Goal: Communication & Community: Answer question/provide support

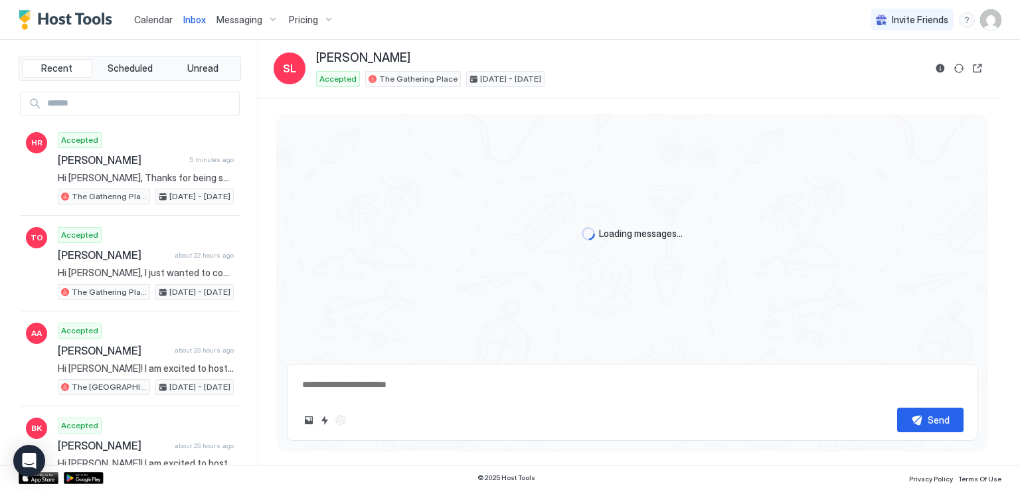
scroll to position [1580, 0]
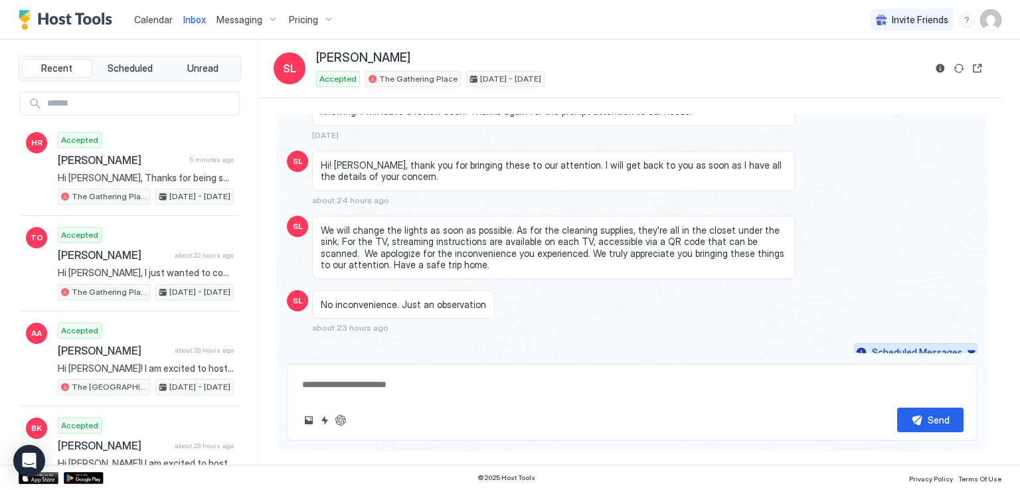
click at [961, 344] on button "Scheduled Messages" at bounding box center [915, 352] width 123 height 18
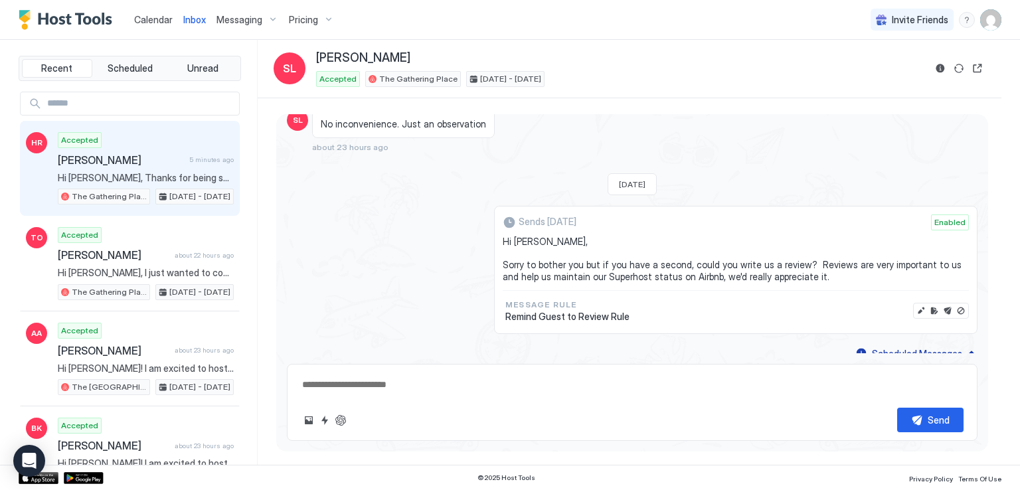
click at [127, 166] on div "Accepted [PERSON_NAME] 5 minutes ago Hi [PERSON_NAME], Thanks for being such a …" at bounding box center [146, 168] width 176 height 73
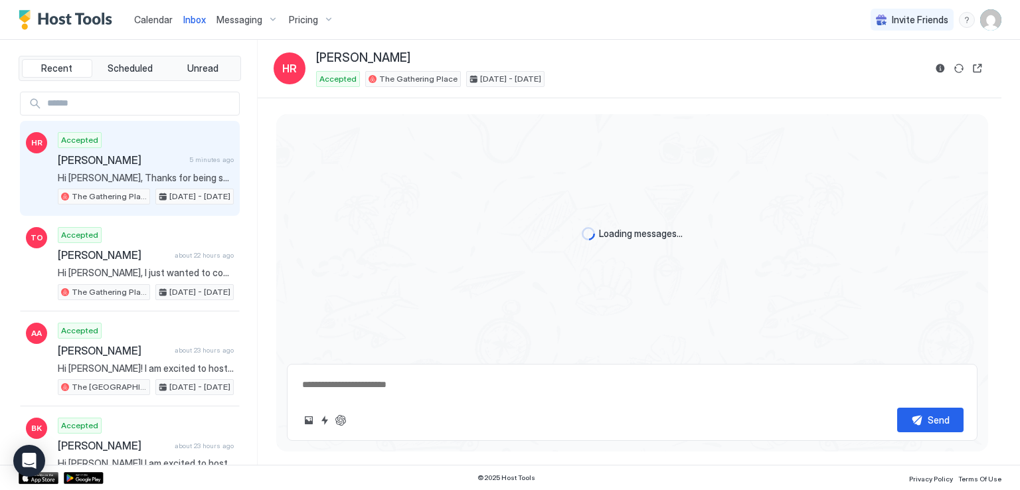
scroll to position [756, 0]
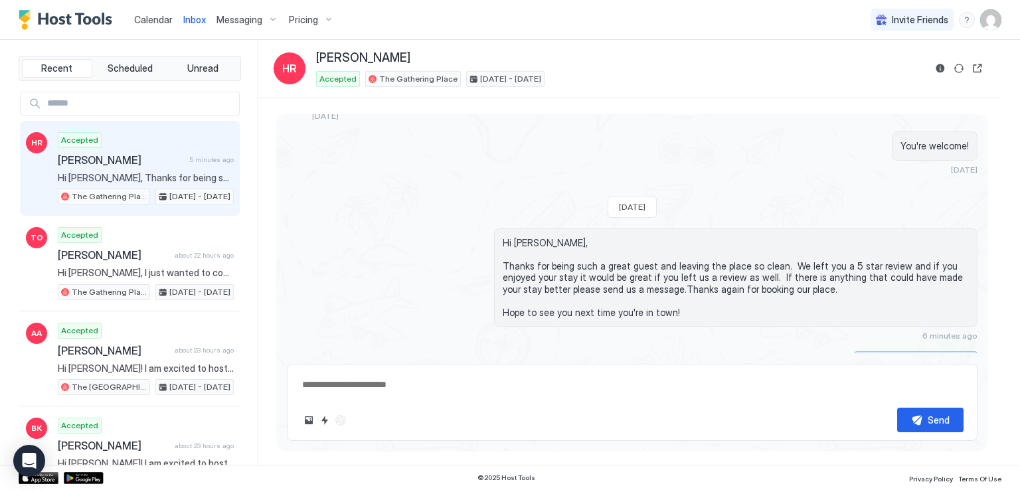
click at [963, 351] on button "Scheduled Messages" at bounding box center [915, 360] width 123 height 18
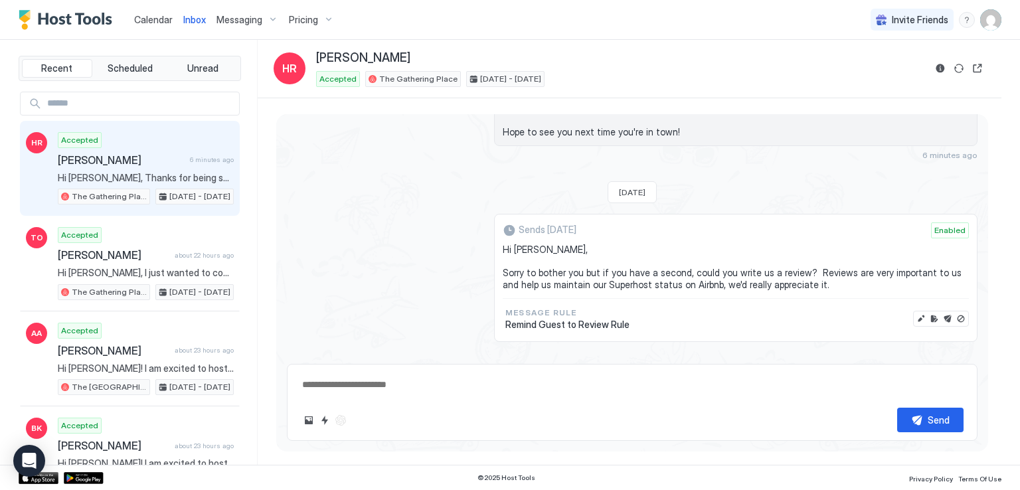
click at [629, 383] on textarea at bounding box center [632, 384] width 663 height 25
click at [680, 226] on div "Sends [DATE] Enabled" at bounding box center [736, 232] width 466 height 21
click at [961, 353] on button "Scheduled Messages" at bounding box center [915, 362] width 123 height 18
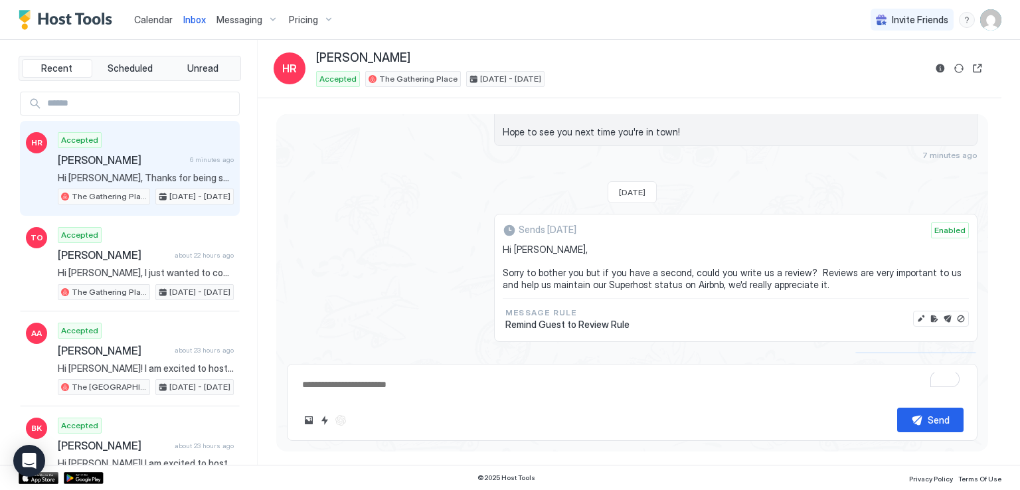
scroll to position [756, 0]
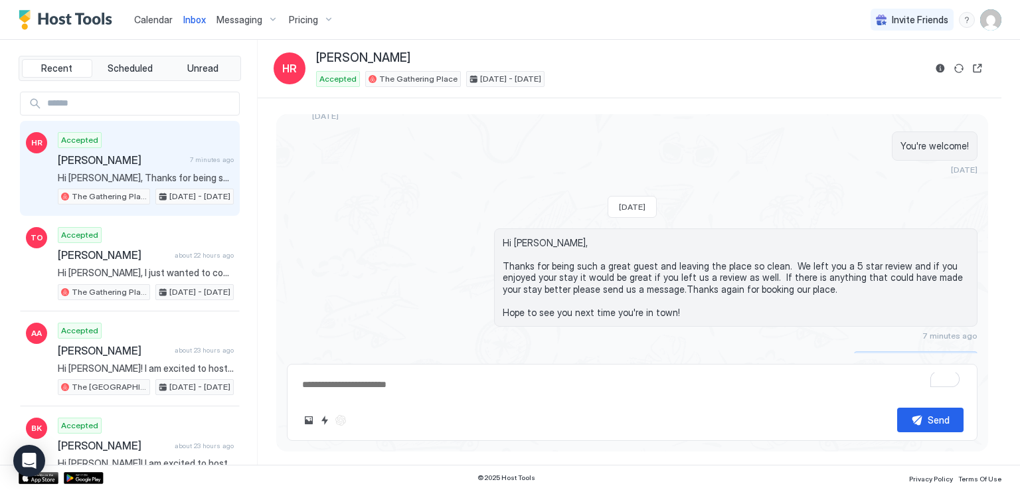
click at [961, 351] on button "Scheduled Messages" at bounding box center [915, 360] width 123 height 18
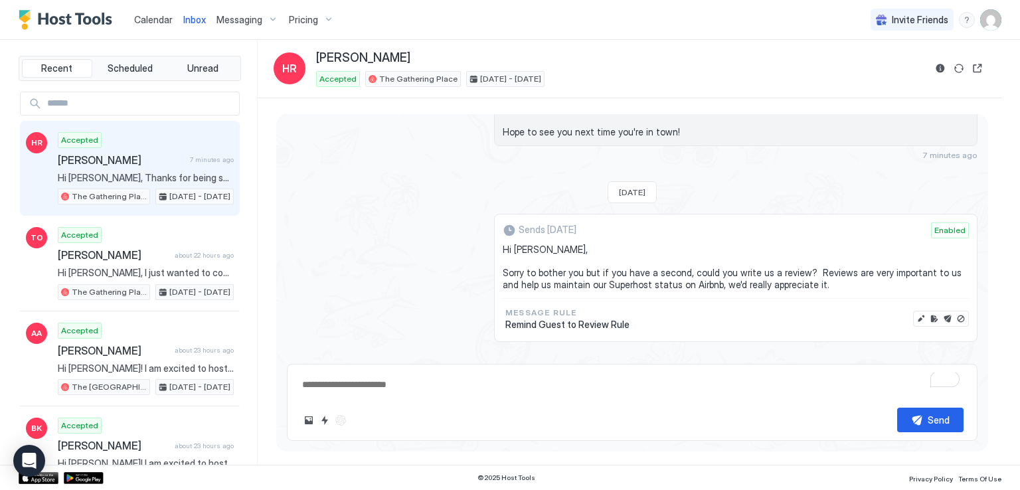
click at [949, 266] on span "Hi [PERSON_NAME], Sorry to bother you but if you have a second, could you write…" at bounding box center [736, 267] width 466 height 46
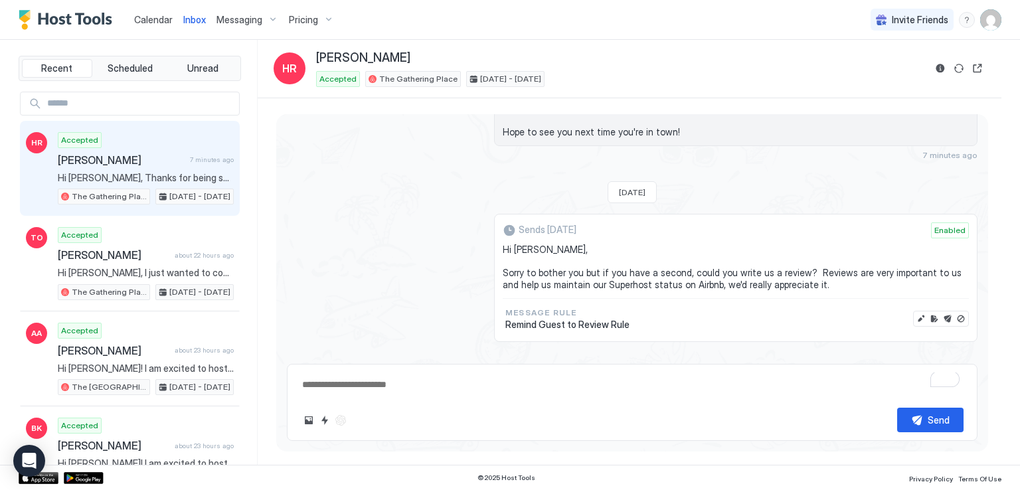
click at [422, 214] on div "Sends [DATE] Enabled Hi [PERSON_NAME], Sorry to bother you but if you have a se…" at bounding box center [632, 278] width 690 height 128
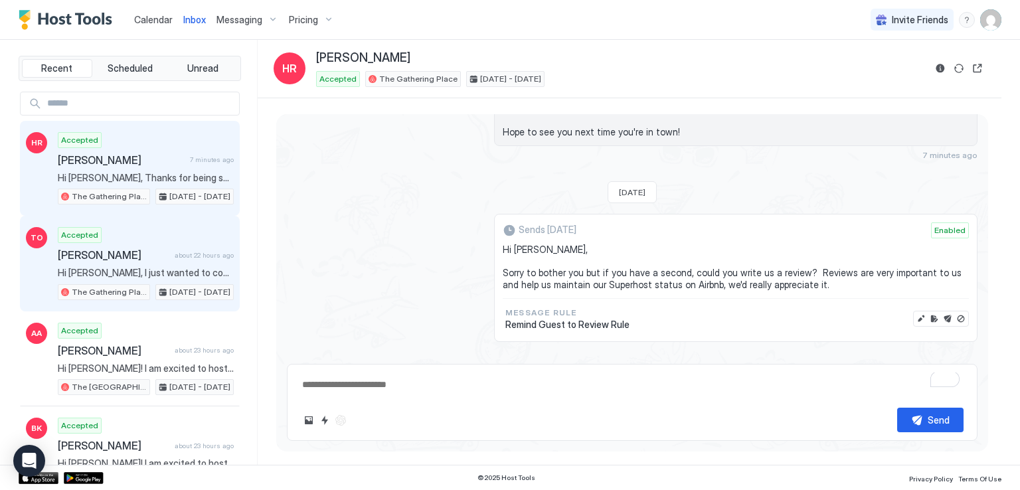
click at [101, 251] on span "[PERSON_NAME]" at bounding box center [114, 254] width 112 height 13
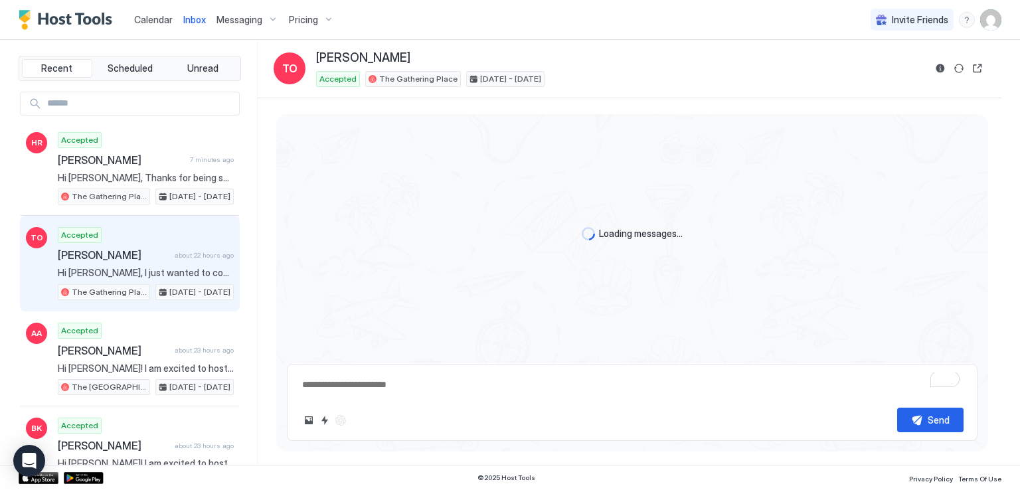
scroll to position [643, 0]
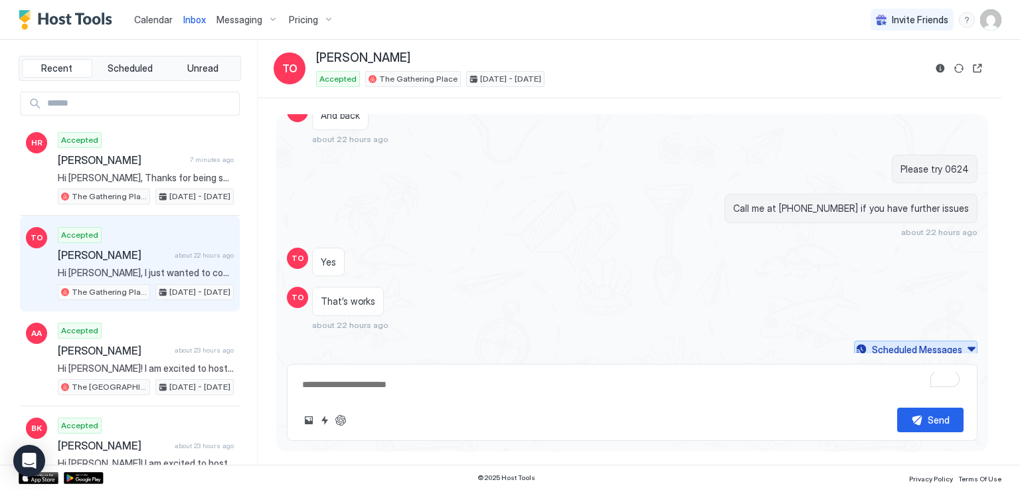
click at [962, 341] on button "Scheduled Messages" at bounding box center [915, 350] width 123 height 18
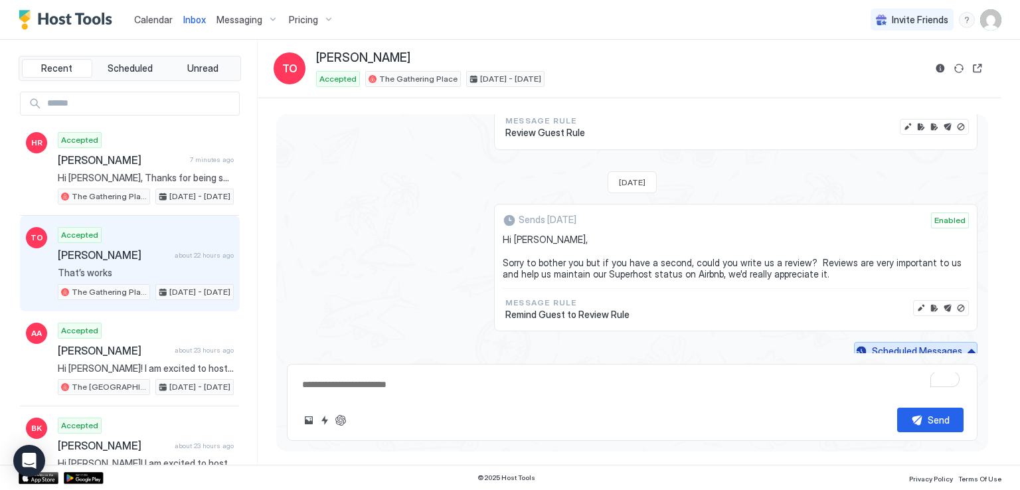
click at [963, 344] on button "Scheduled Messages" at bounding box center [915, 351] width 123 height 18
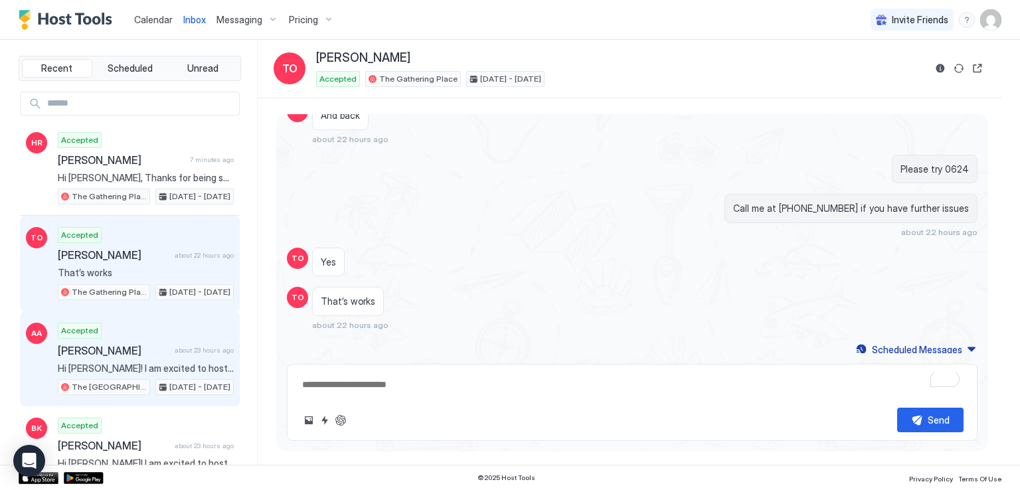
click at [116, 353] on span "[PERSON_NAME]" at bounding box center [114, 350] width 112 height 13
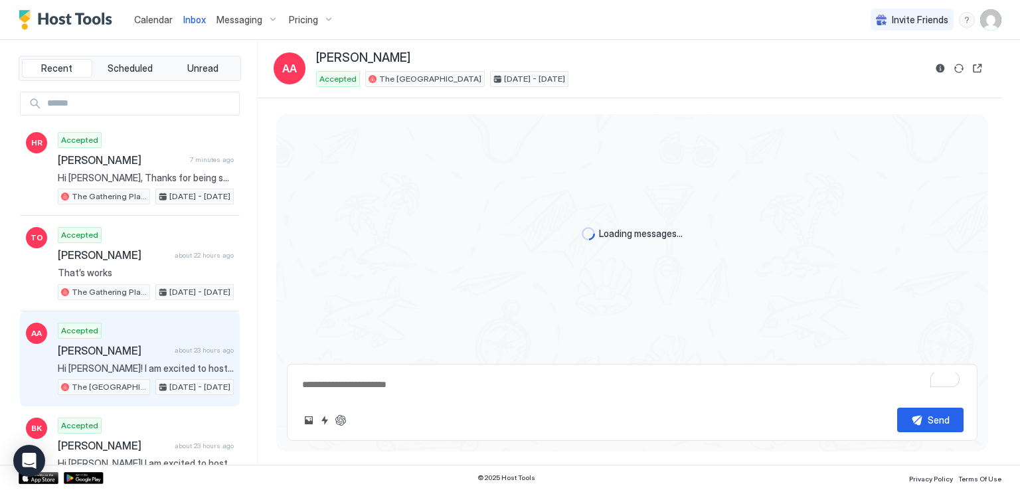
scroll to position [467, 0]
click at [613, 62] on div "[PERSON_NAME]" at bounding box center [620, 57] width 608 height 15
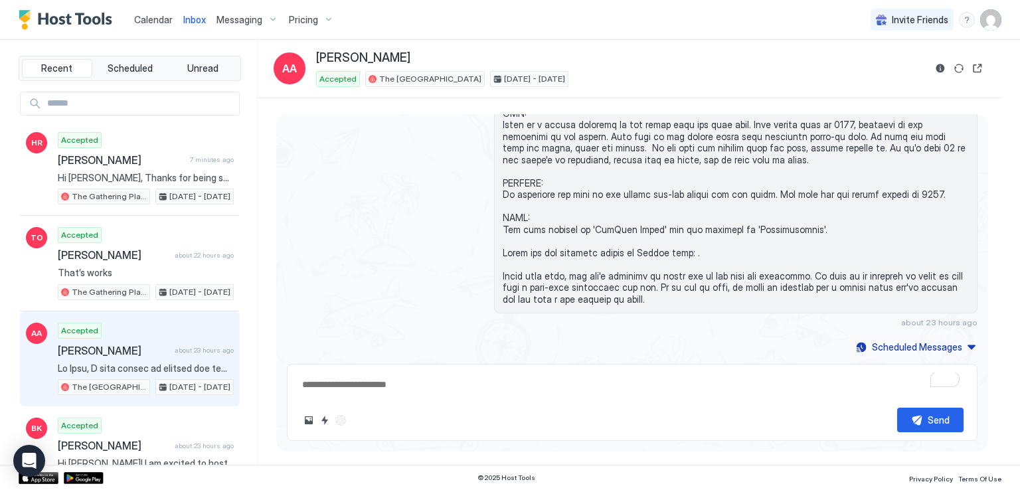
click at [676, 39] on div "Calendar Inbox Messaging Pricing Invite Friends RM" at bounding box center [510, 20] width 1020 height 40
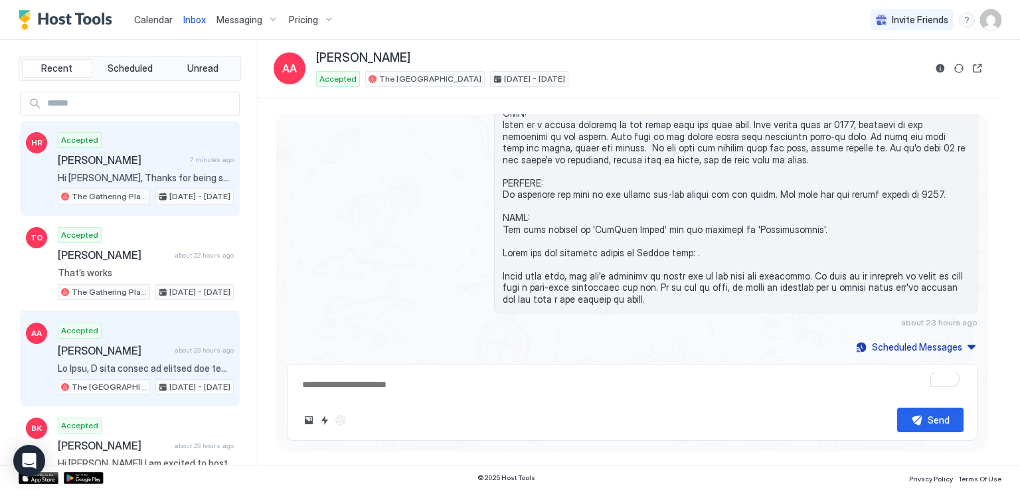
click at [114, 166] on div "Accepted [PERSON_NAME] 7 minutes ago Hi [PERSON_NAME], Thanks for being such a …" at bounding box center [146, 168] width 176 height 73
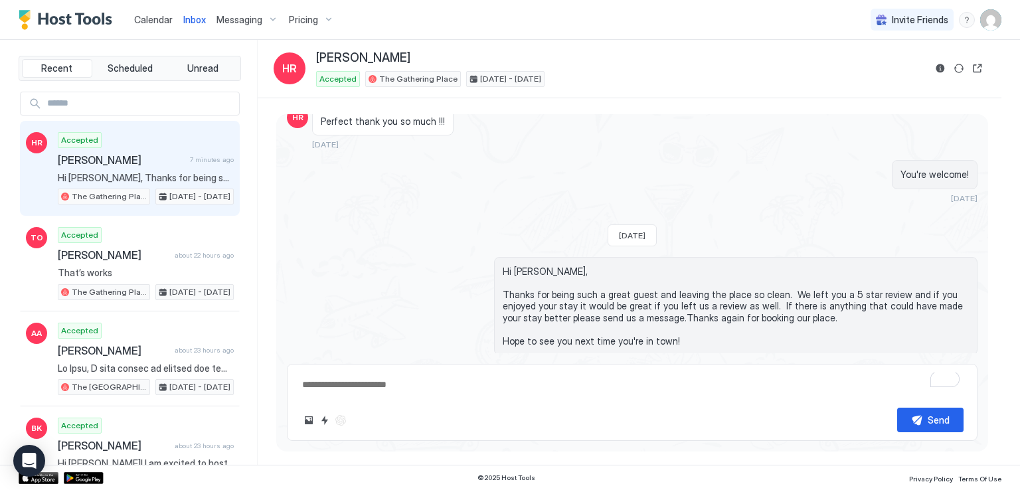
scroll to position [756, 0]
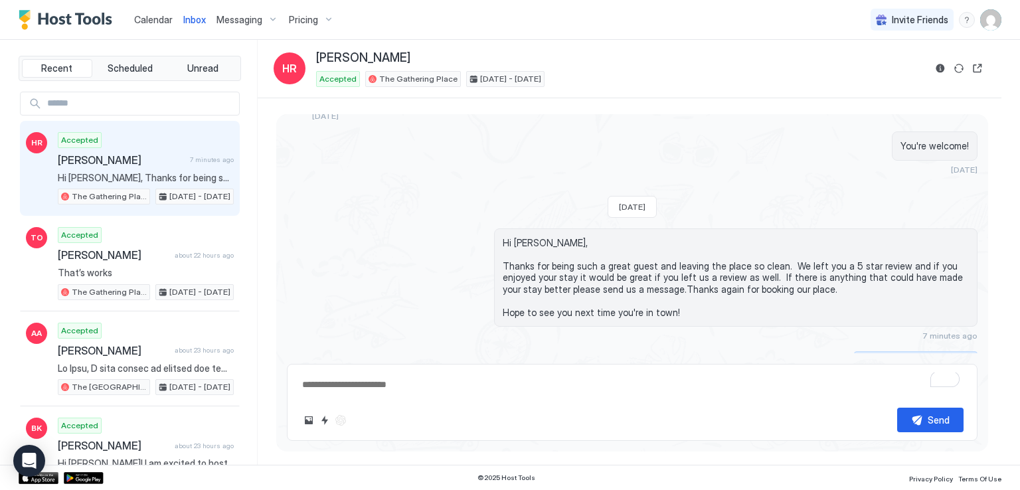
click at [961, 351] on button "Scheduled Messages" at bounding box center [915, 360] width 123 height 18
type textarea "*"
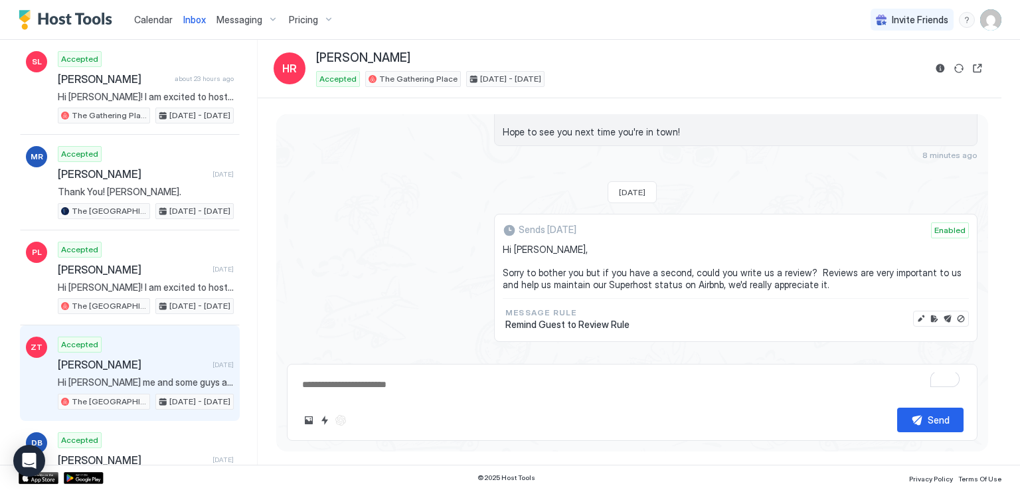
scroll to position [465, 0]
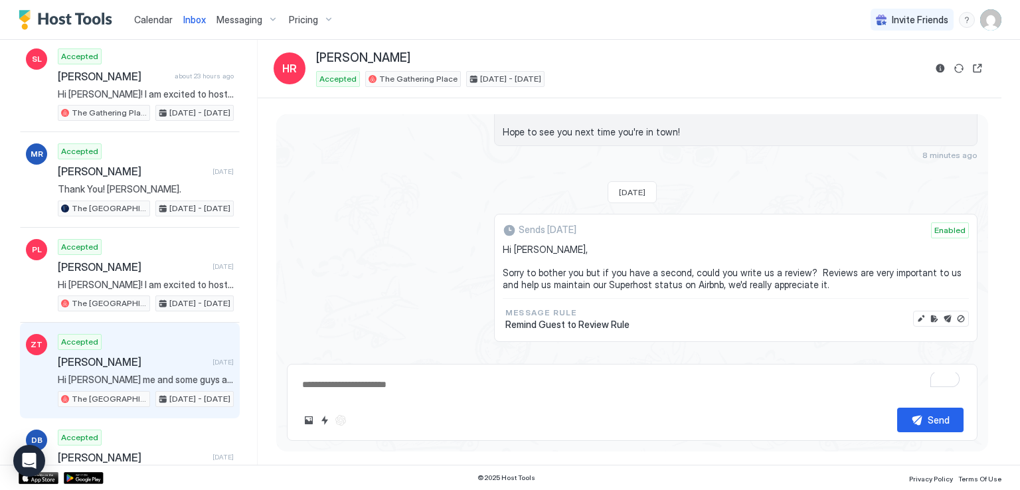
click at [124, 374] on span "Hi [PERSON_NAME] me and some guys are in town for the week and would like to st…" at bounding box center [146, 380] width 176 height 12
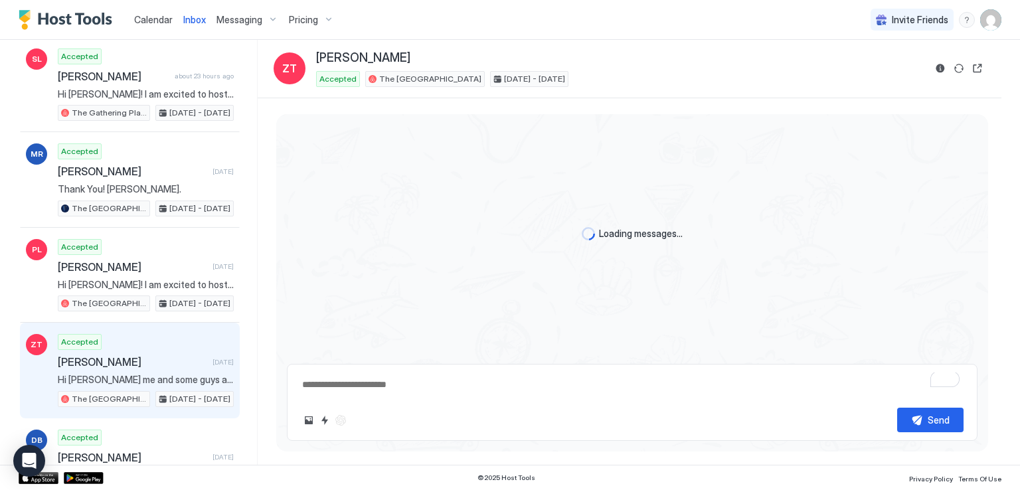
scroll to position [483, 0]
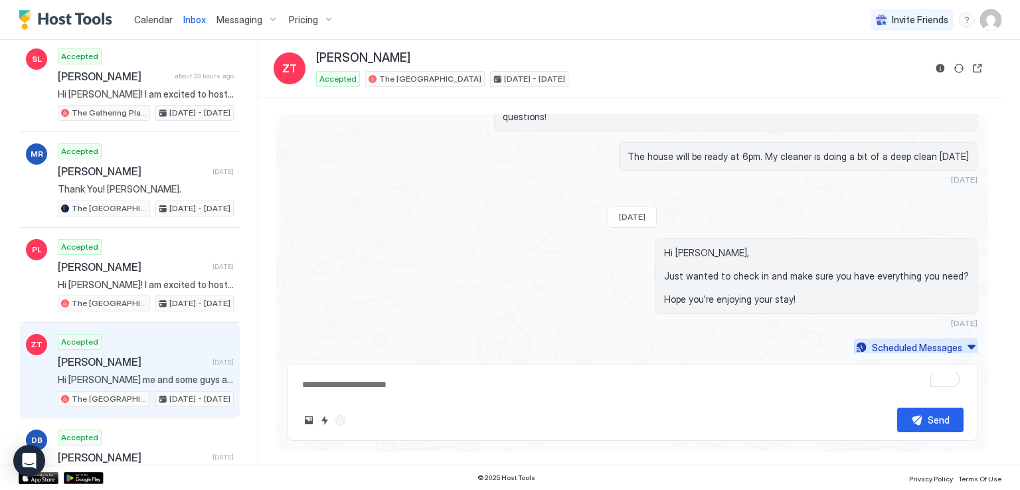
click at [962, 342] on button "Scheduled Messages" at bounding box center [915, 348] width 123 height 18
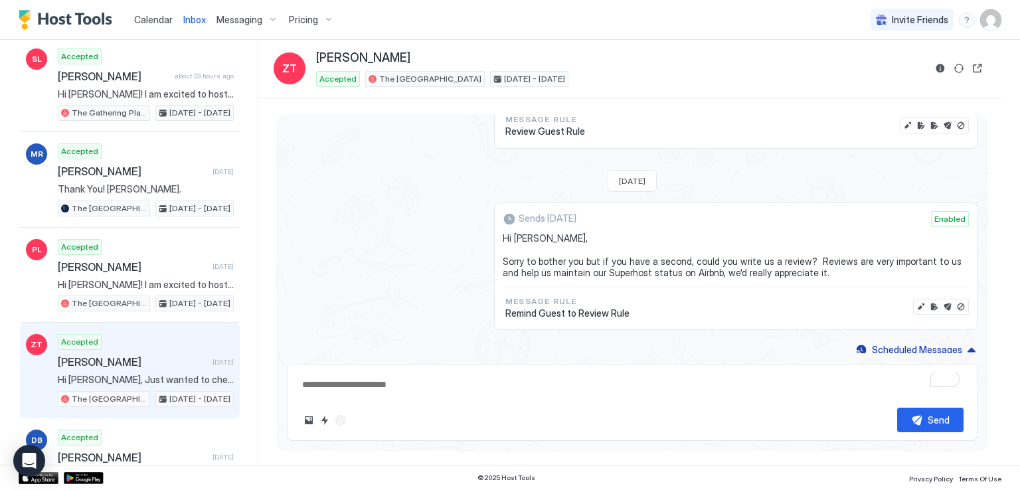
click at [934, 218] on span "Enabled" at bounding box center [949, 219] width 31 height 12
click at [763, 389] on textarea "To enrich screen reader interactions, please activate Accessibility in Grammarl…" at bounding box center [632, 384] width 663 height 25
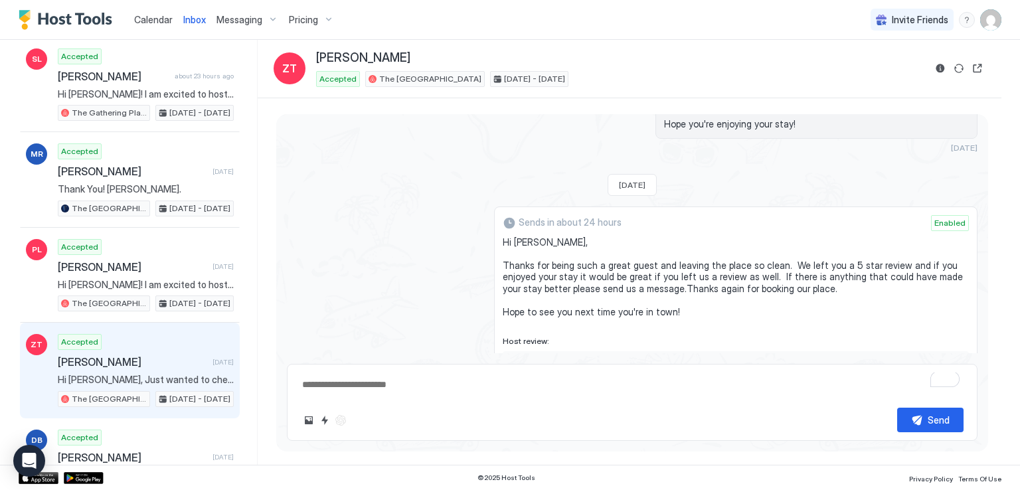
scroll to position [746, 0]
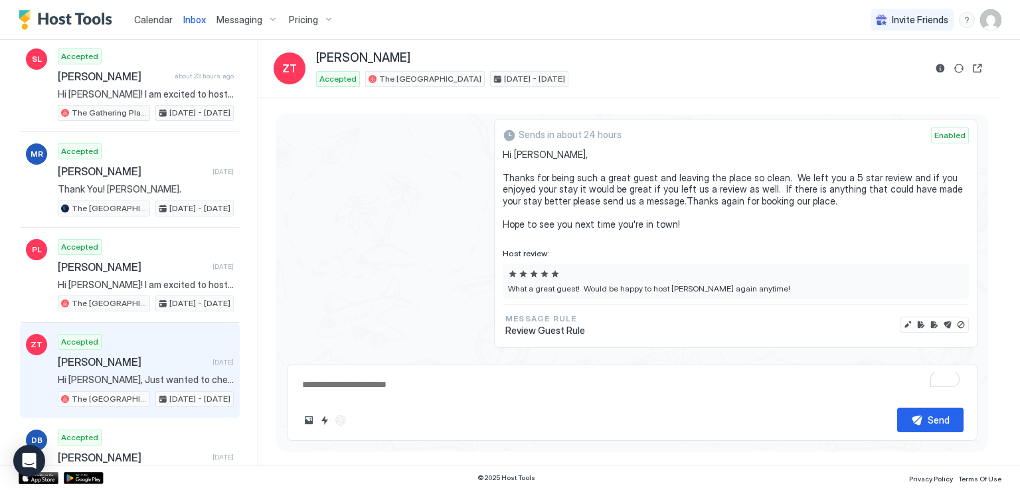
click at [380, 181] on div "Sends in about 24 hours Enabled Hi [PERSON_NAME], Thanks for being such a great…" at bounding box center [632, 233] width 690 height 229
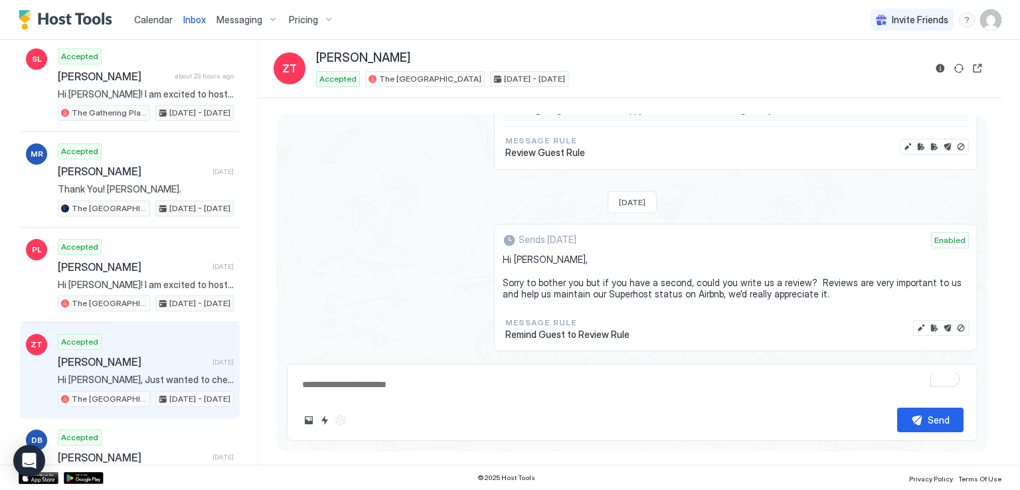
scroll to position [945, 0]
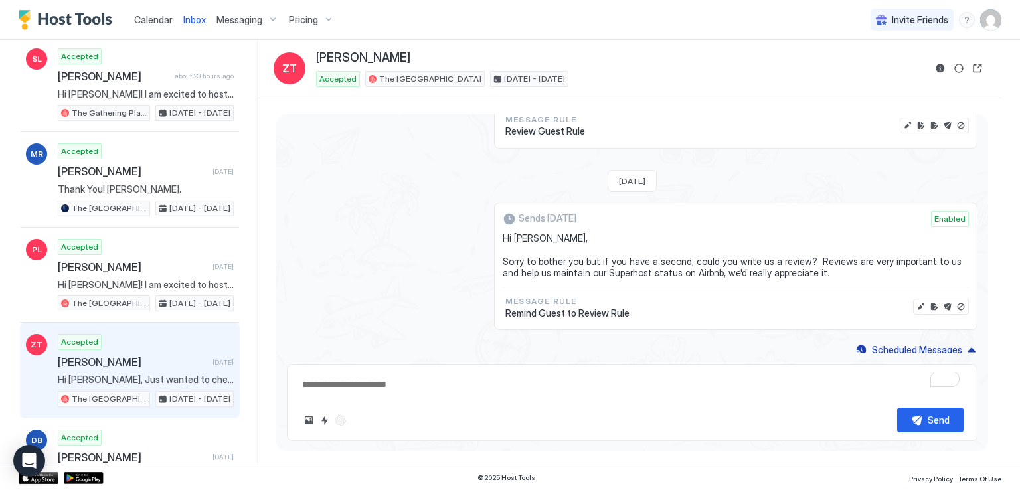
click at [377, 270] on div "Sends [DATE] Enabled Hi [PERSON_NAME], Sorry to bother you but if you have a se…" at bounding box center [632, 266] width 690 height 128
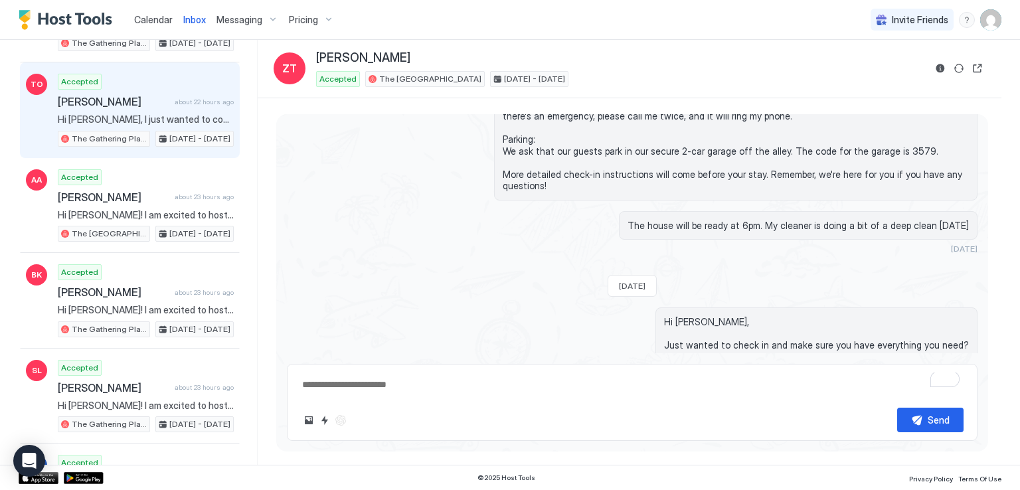
scroll to position [0, 0]
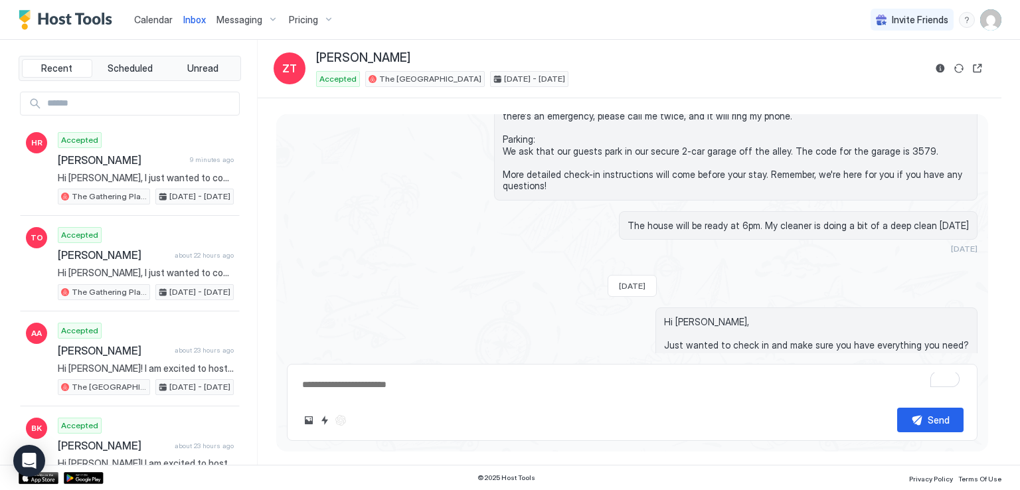
click at [445, 13] on div "Calendar Inbox Messaging Pricing Invite Friends RM" at bounding box center [510, 20] width 1020 height 40
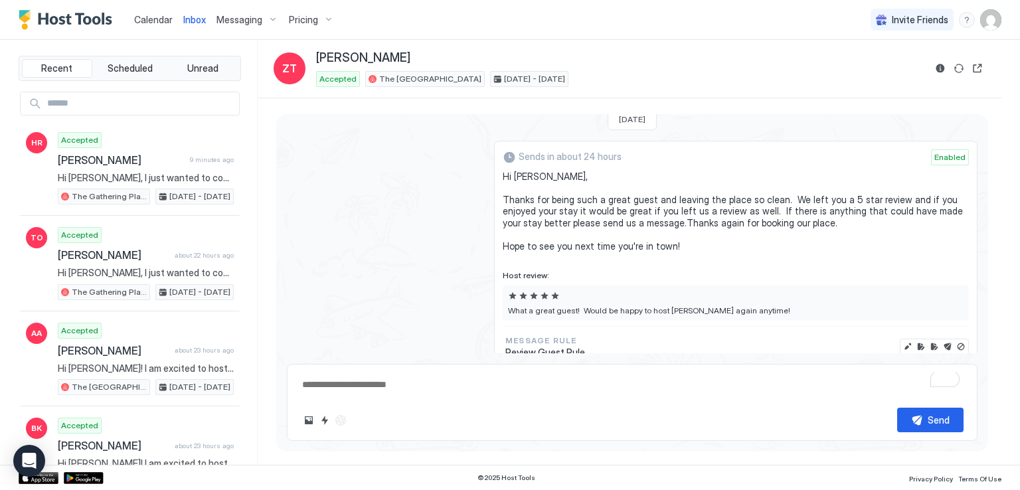
scroll to position [746, 0]
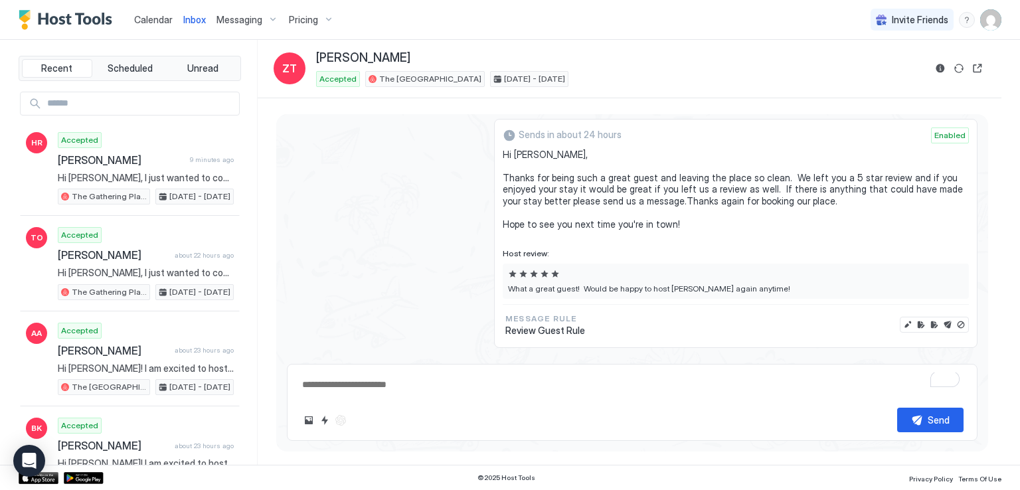
click at [757, 279] on div "What a great guest! Would be happy to host [PERSON_NAME] again anytime!" at bounding box center [736, 281] width 466 height 35
click at [954, 320] on button "Disable message & review" at bounding box center [960, 324] width 13 height 13
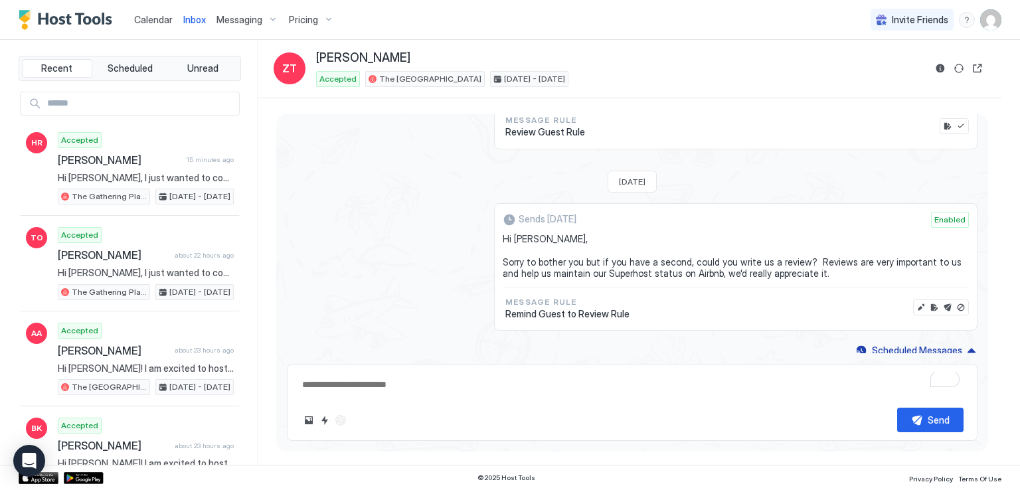
scroll to position [945, 0]
click at [954, 305] on button "Disable message" at bounding box center [960, 306] width 13 height 13
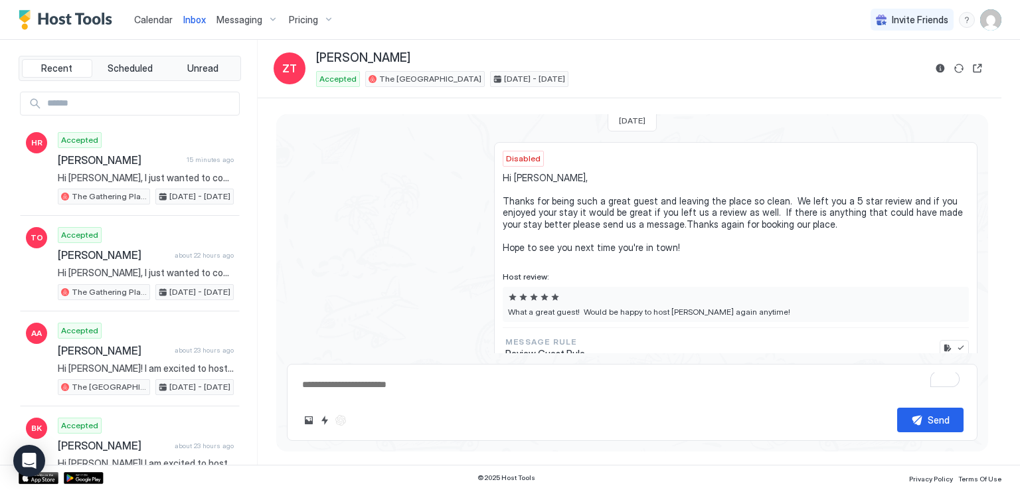
scroll to position [746, 0]
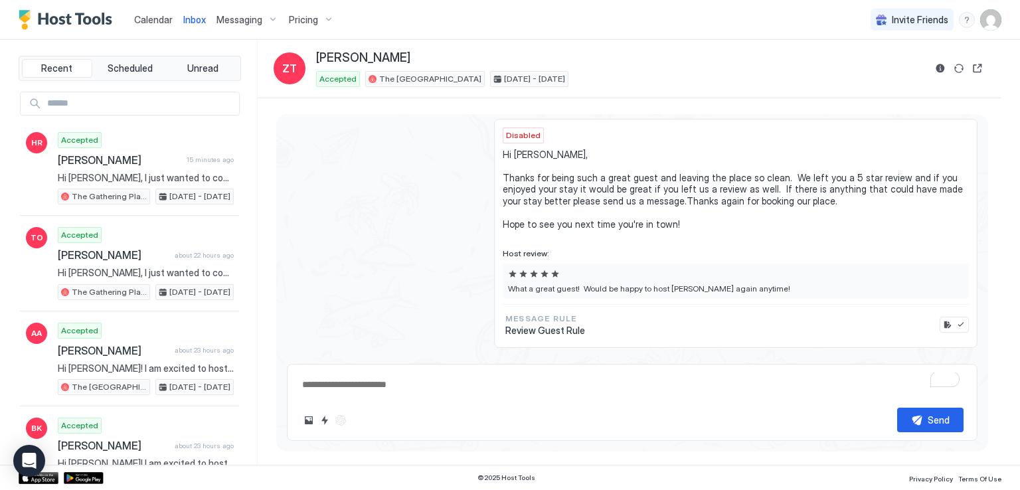
click at [398, 204] on div "Disabled Hi [PERSON_NAME], Thanks for being such a great guest and leaving the …" at bounding box center [632, 233] width 690 height 229
type textarea "*"
